Goal: Understand process/instructions: Learn how to perform a task or action

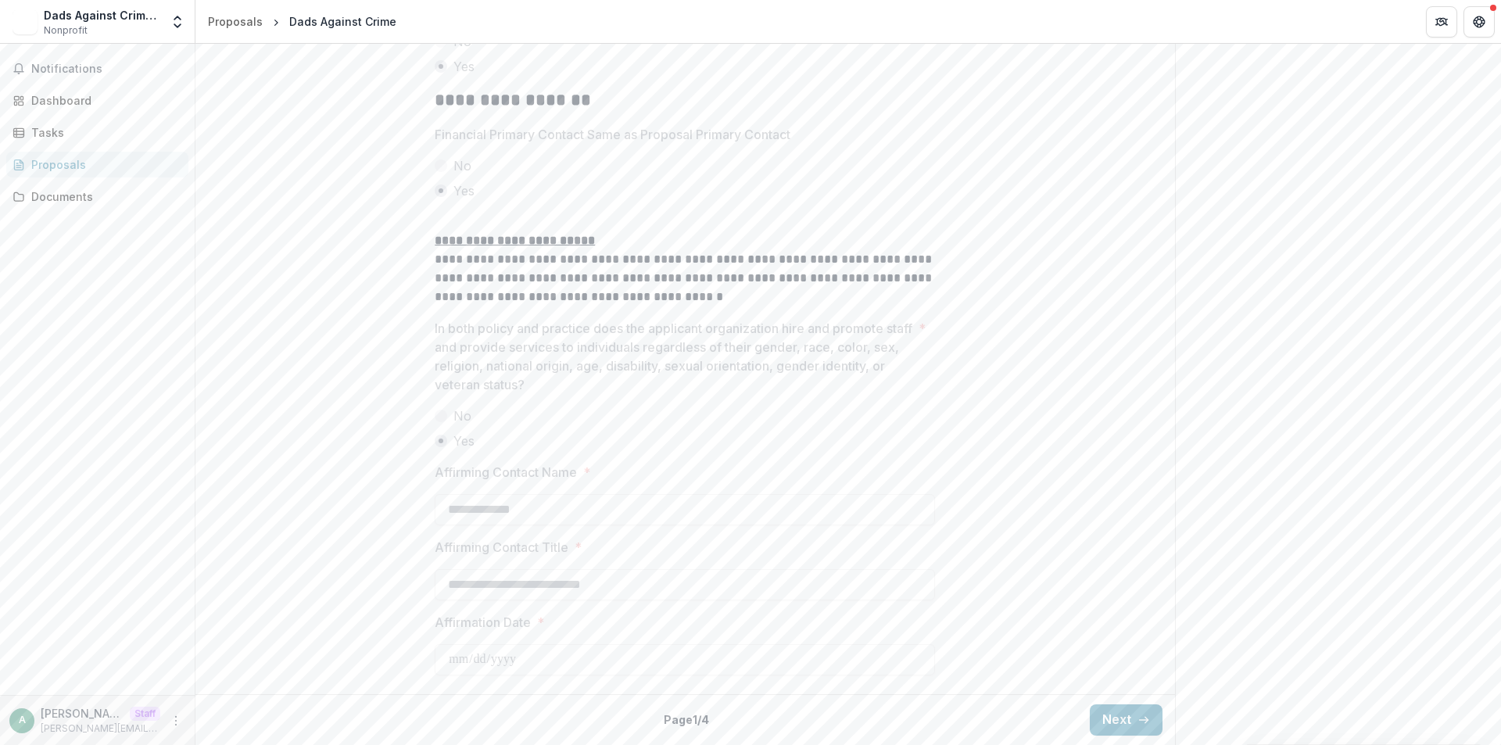
scroll to position [2577, 0]
click at [1139, 725] on icon "button" at bounding box center [1143, 720] width 13 height 13
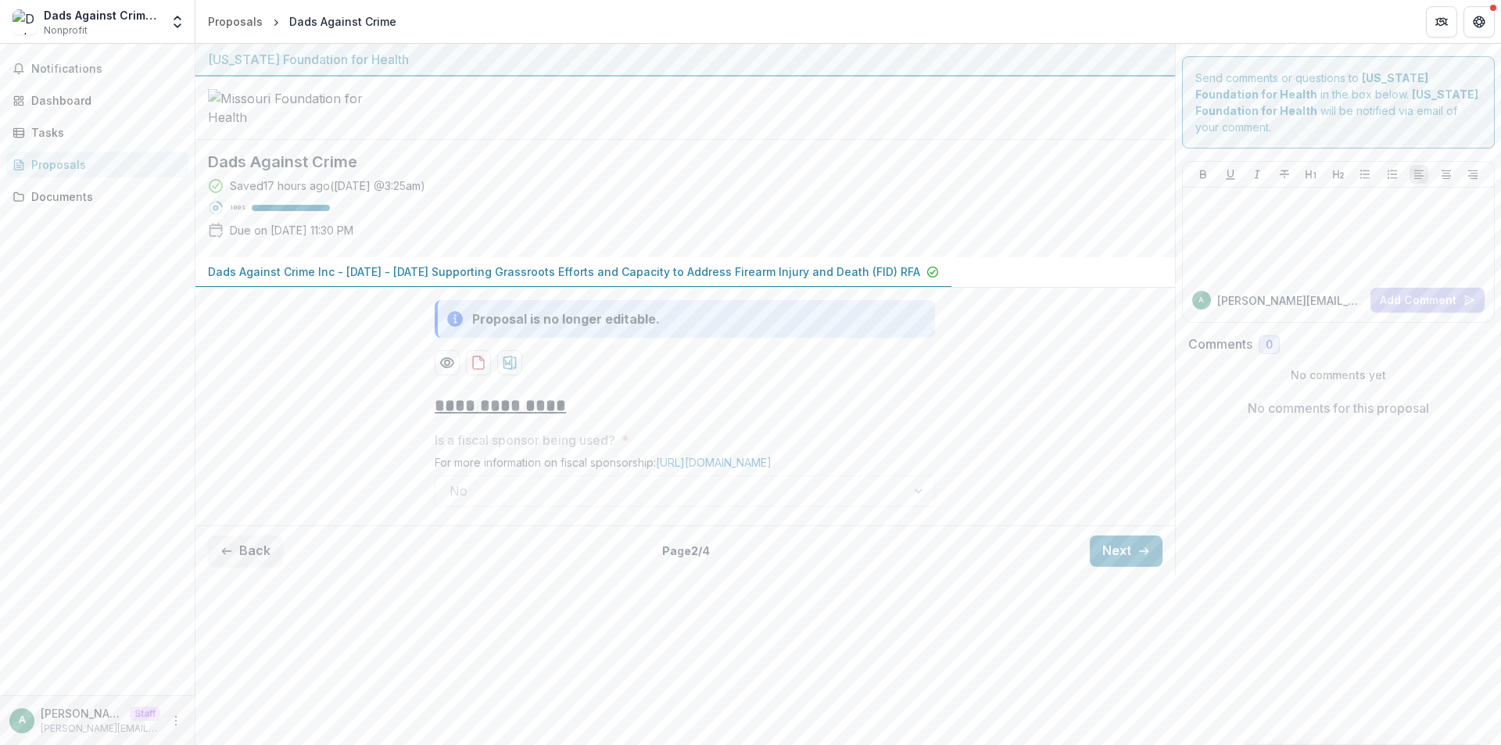
click at [1112, 567] on button "Next" at bounding box center [1126, 550] width 73 height 31
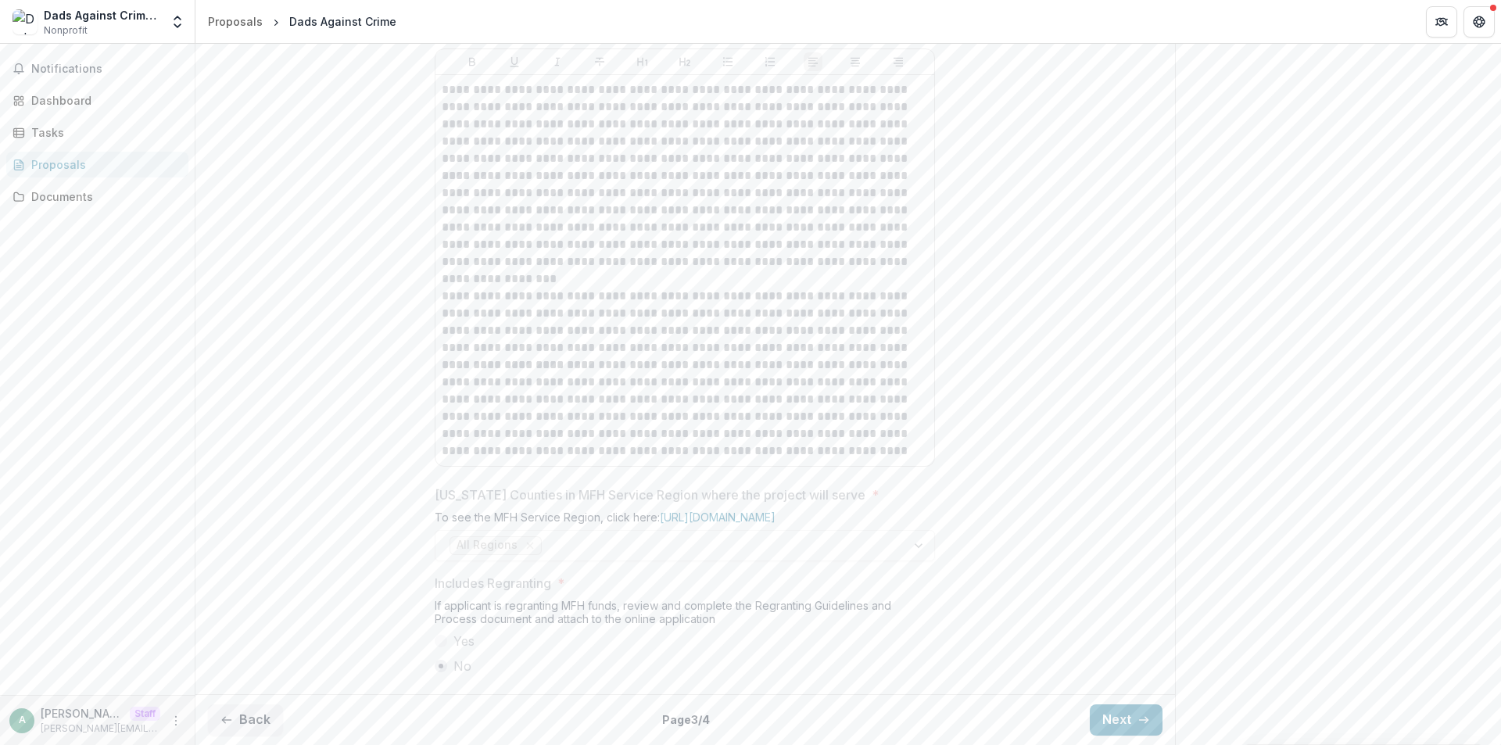
scroll to position [947, 0]
click at [1130, 725] on button "Next" at bounding box center [1126, 719] width 73 height 31
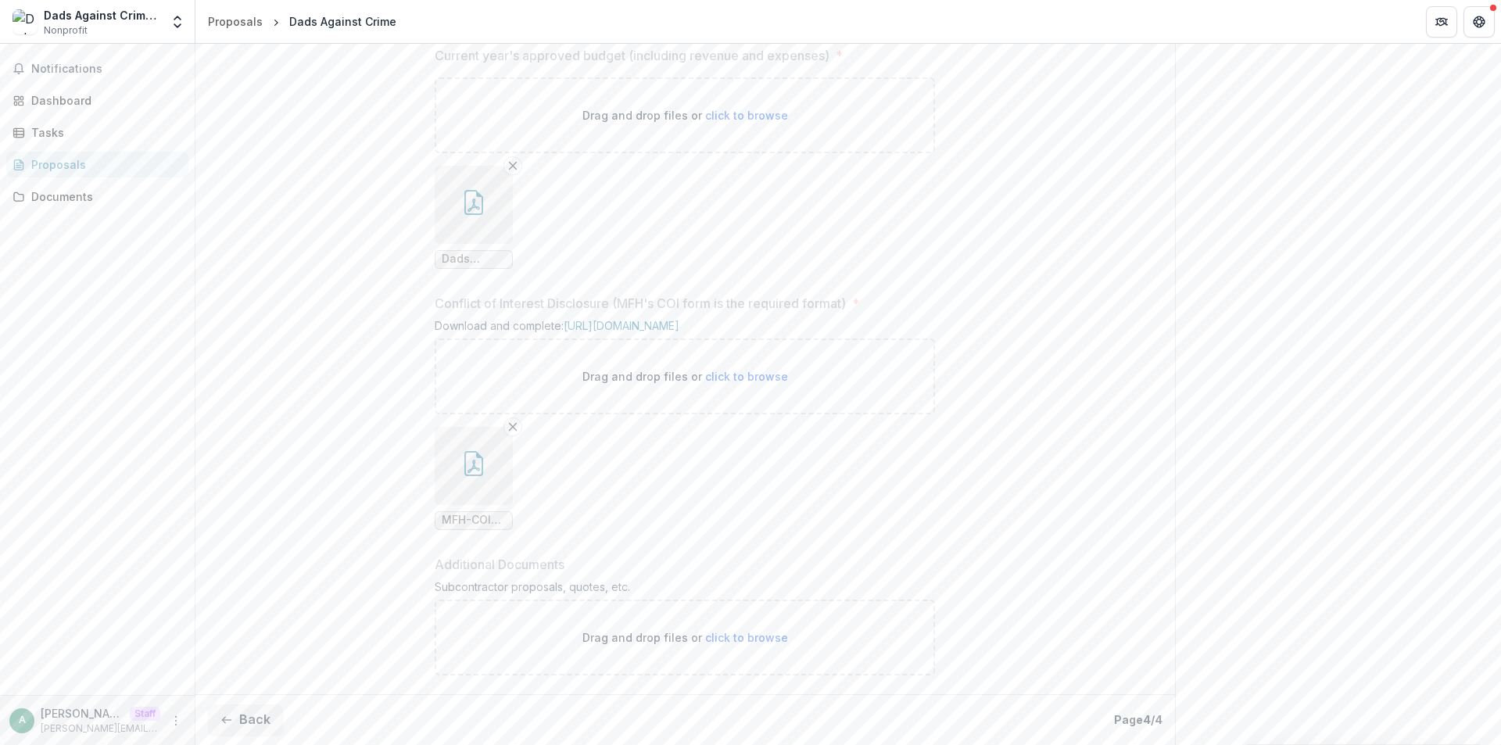
scroll to position [1457, 0]
click at [255, 712] on button "Back" at bounding box center [245, 719] width 75 height 31
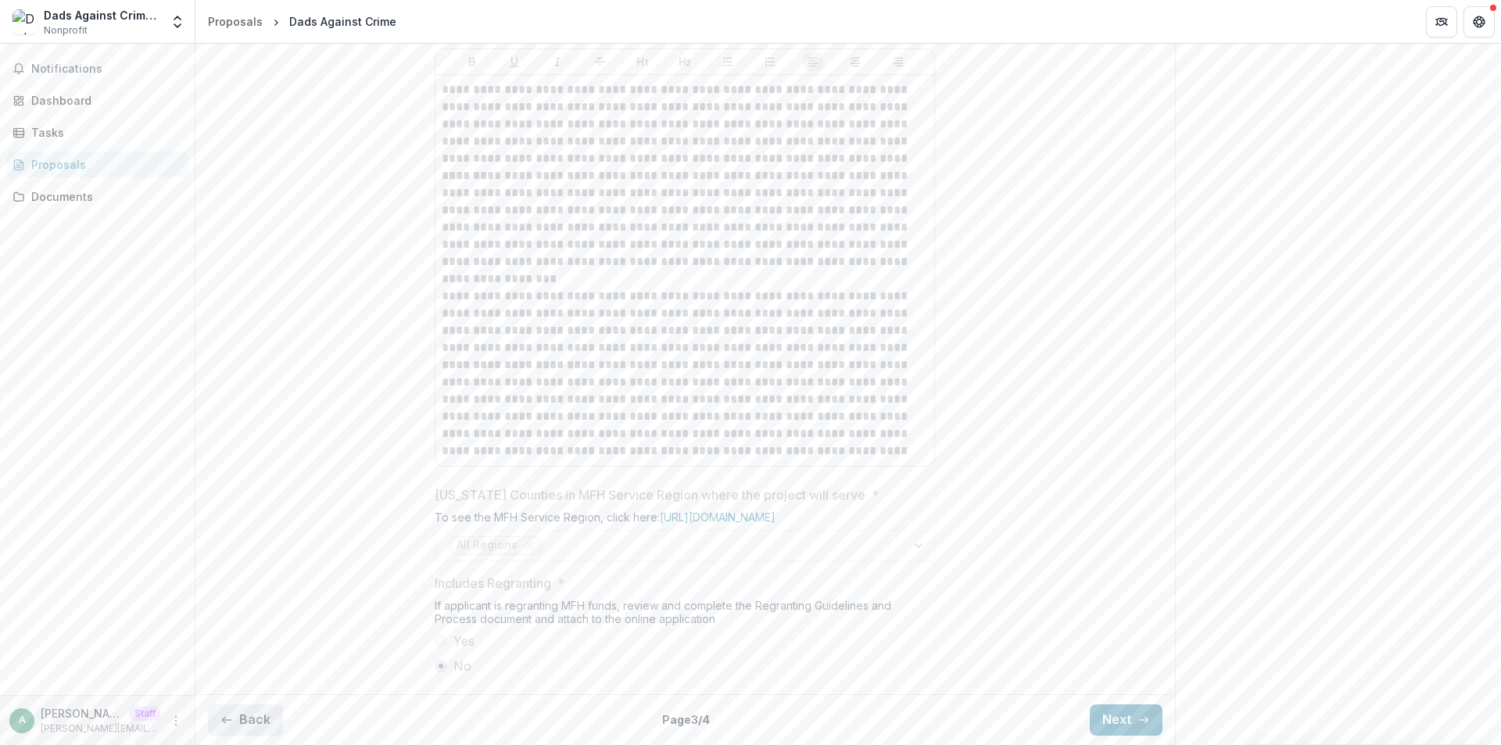
scroll to position [947, 0]
click at [255, 712] on button "Back" at bounding box center [245, 719] width 75 height 31
